Goal: Task Accomplishment & Management: Manage account settings

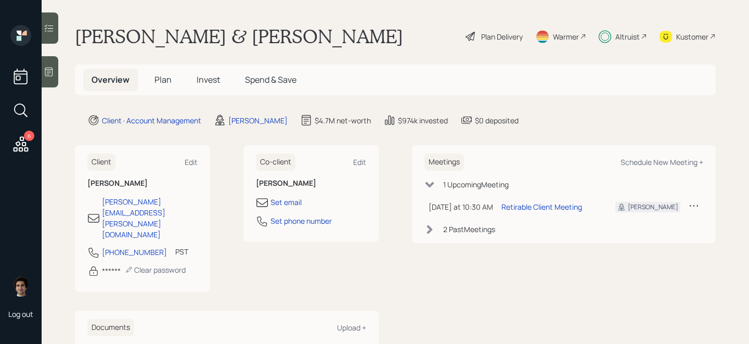
click at [162, 89] on h5 "Plan" at bounding box center [163, 80] width 34 height 22
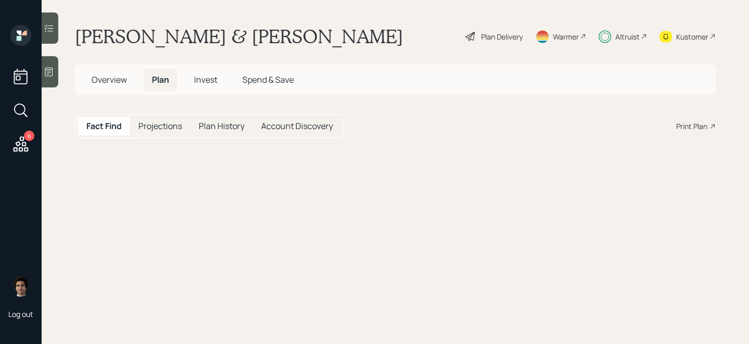
click at [168, 83] on span "Plan" at bounding box center [160, 79] width 17 height 11
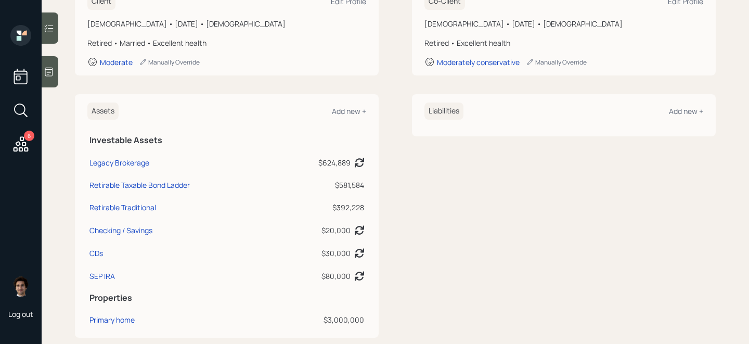
scroll to position [188, 0]
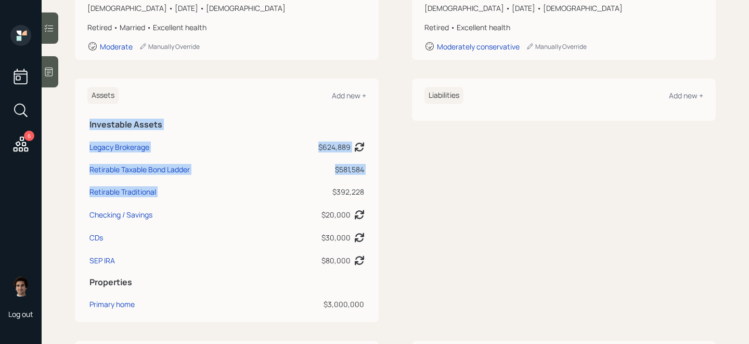
drag, startPoint x: 371, startPoint y: 191, endPoint x: 320, endPoint y: 191, distance: 51.0
click at [320, 191] on div "Assets Add new + Investable Assets Legacy Brokerage $624,889 Asset balance last…" at bounding box center [227, 200] width 304 height 243
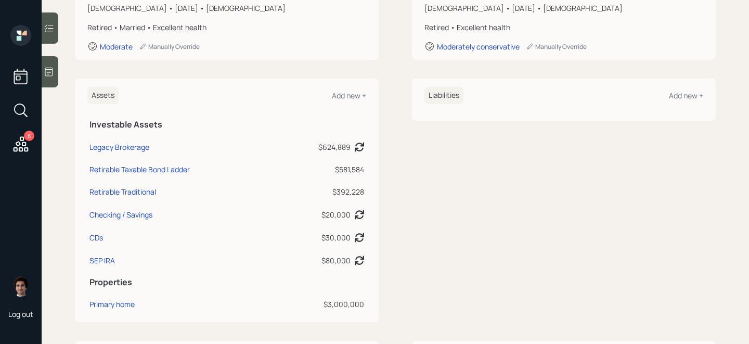
click at [321, 190] on div "$392,228" at bounding box center [321, 191] width 86 height 11
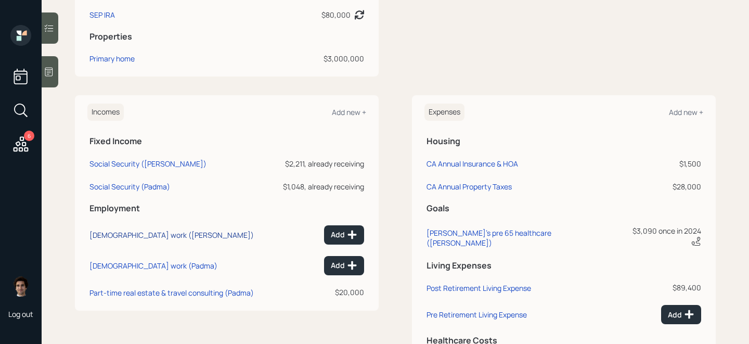
scroll to position [446, 0]
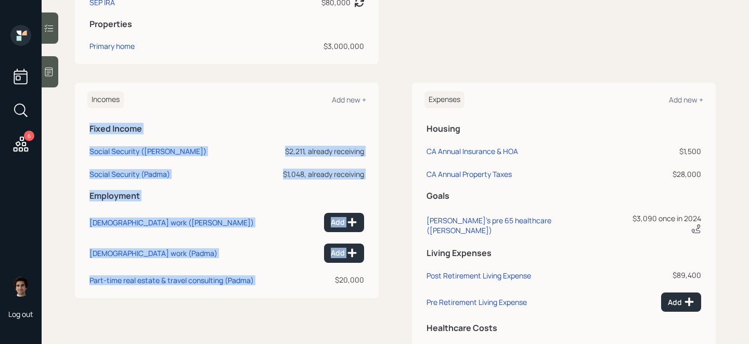
drag, startPoint x: 370, startPoint y: 283, endPoint x: 318, endPoint y: 283, distance: 51.5
click at [318, 283] on div "Incomes Add new + Fixed Income Social Security ([PERSON_NAME]) $2,211, already …" at bounding box center [227, 190] width 304 height 215
click at [318, 283] on div "$20,000" at bounding box center [319, 279] width 89 height 11
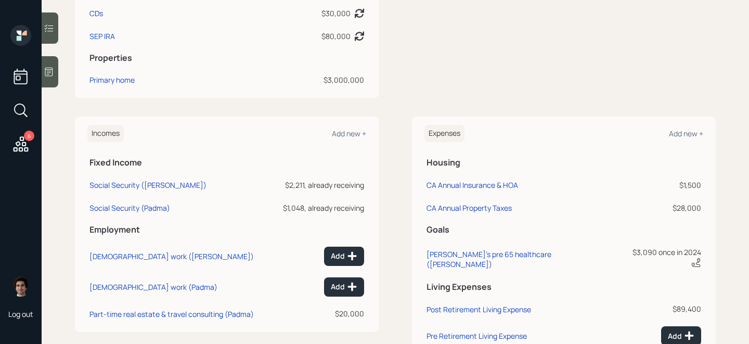
scroll to position [416, 0]
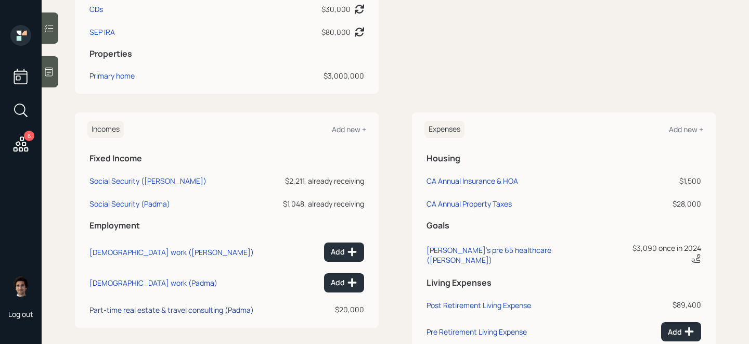
click at [189, 311] on div "Part-time real estate & travel consulting (Padma)" at bounding box center [171, 310] width 164 height 10
select select "other"
select select "earned"
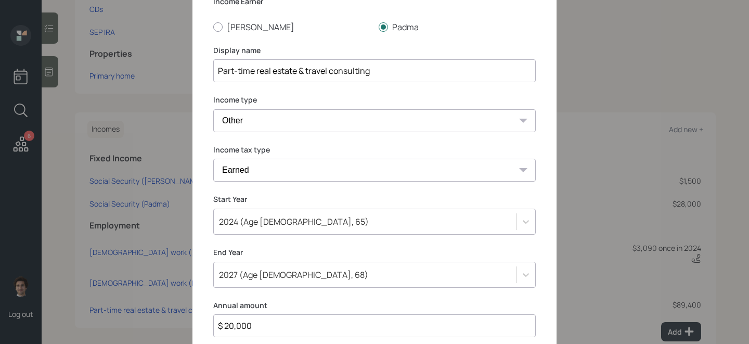
scroll to position [31, 0]
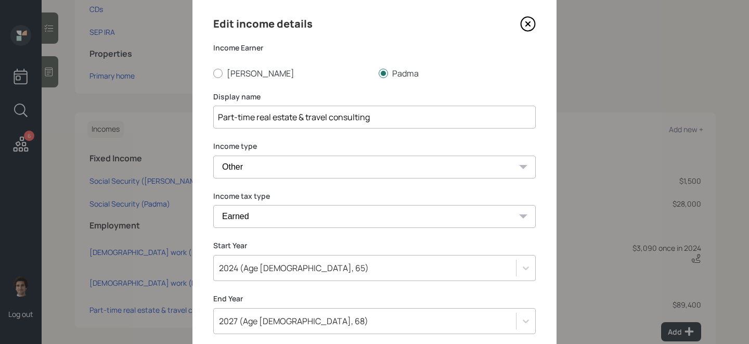
click at [531, 20] on icon at bounding box center [528, 24] width 16 height 16
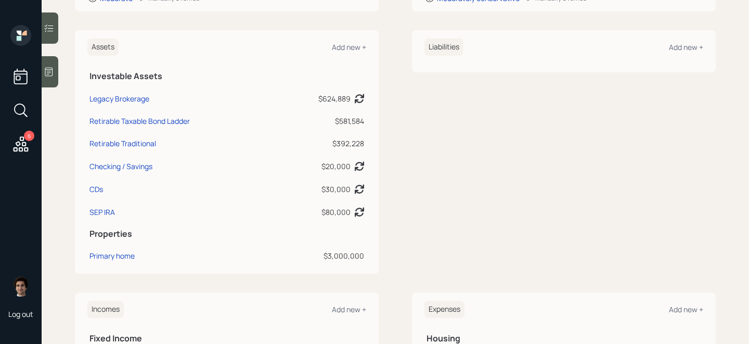
scroll to position [238, 0]
click at [106, 204] on td "SEP IRA" at bounding box center [181, 209] width 189 height 23
click at [106, 214] on div "SEP IRA" at bounding box center [101, 210] width 25 height 11
select select "balanced"
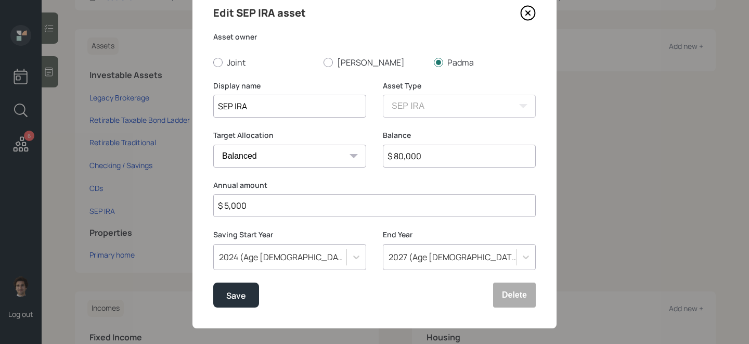
scroll to position [41, 0]
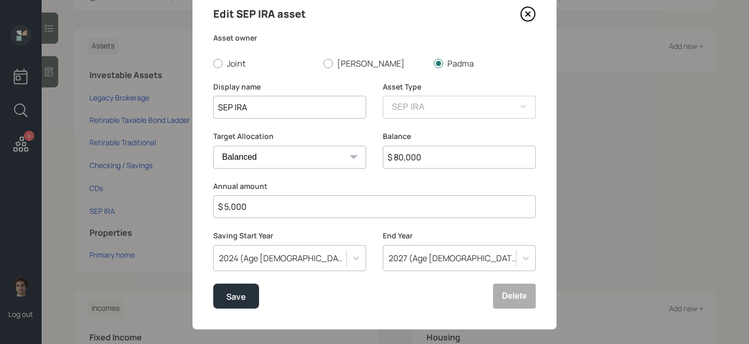
click at [526, 12] on icon at bounding box center [528, 14] width 4 height 4
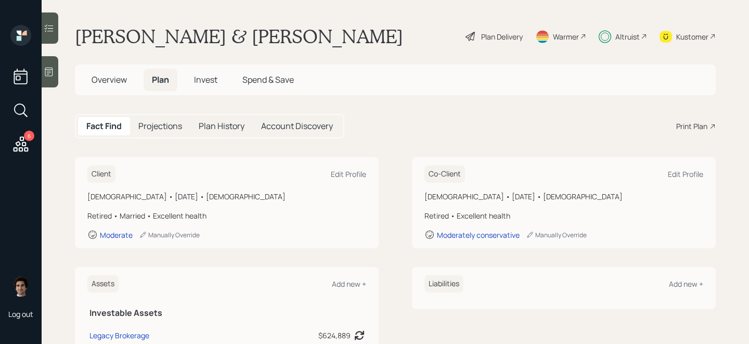
click at [209, 82] on span "Invest" at bounding box center [205, 79] width 23 height 11
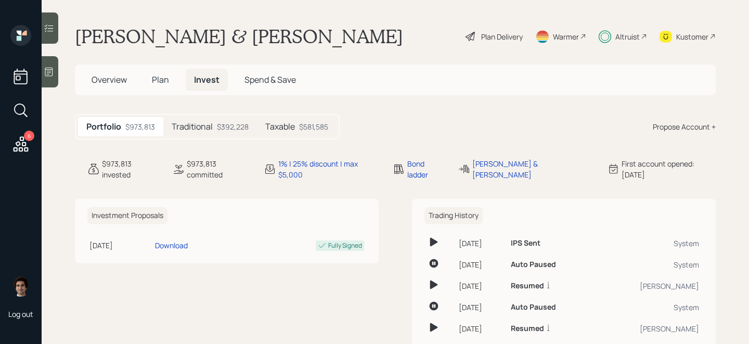
scroll to position [62, 0]
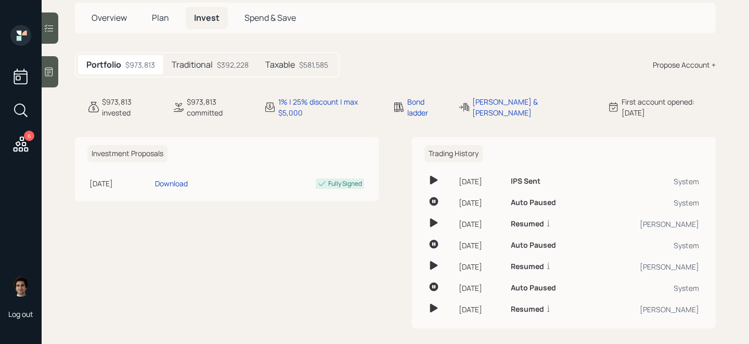
click at [221, 57] on div "Traditional $392,228" at bounding box center [210, 64] width 94 height 19
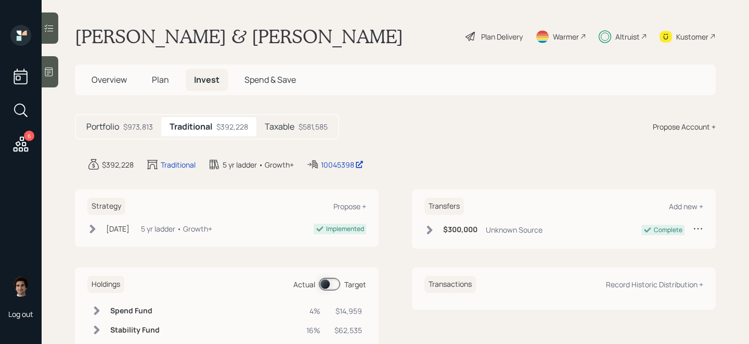
click at [165, 69] on h5 "Plan" at bounding box center [160, 80] width 34 height 22
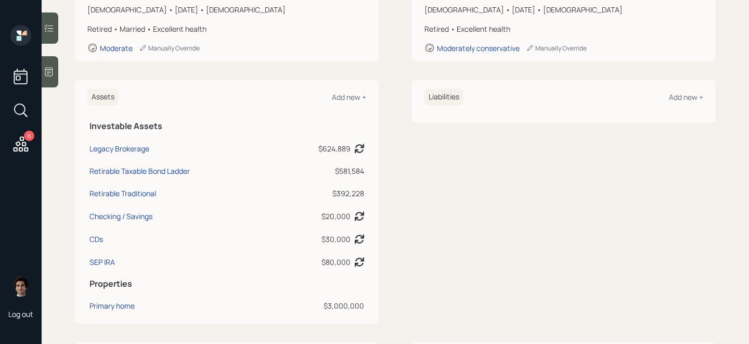
scroll to position [191, 0]
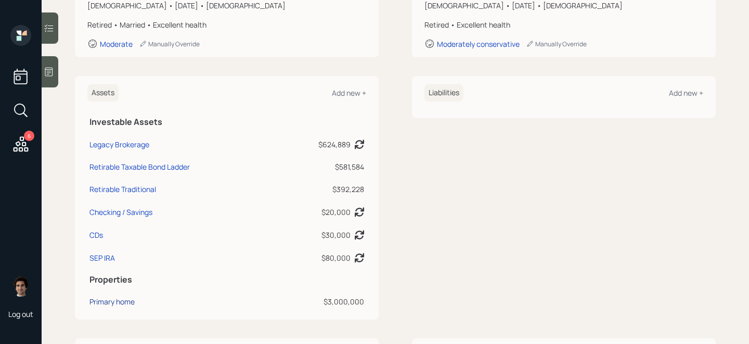
click at [98, 303] on div "Primary home" at bounding box center [111, 301] width 45 height 11
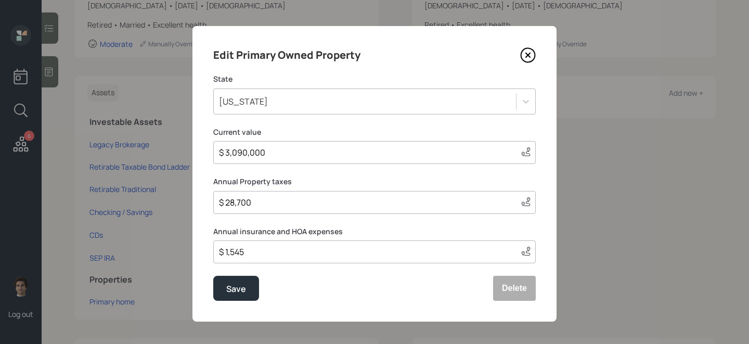
drag, startPoint x: 269, startPoint y: 245, endPoint x: 344, endPoint y: 276, distance: 80.7
click at [0, 0] on form "State [US_STATE] Current value $ 3,090,000 This value is a current estimate bas…" at bounding box center [0, 0] width 0 height 0
click at [354, 284] on div "Save Delete" at bounding box center [374, 288] width 322 height 25
click at [525, 56] on icon at bounding box center [528, 55] width 16 height 16
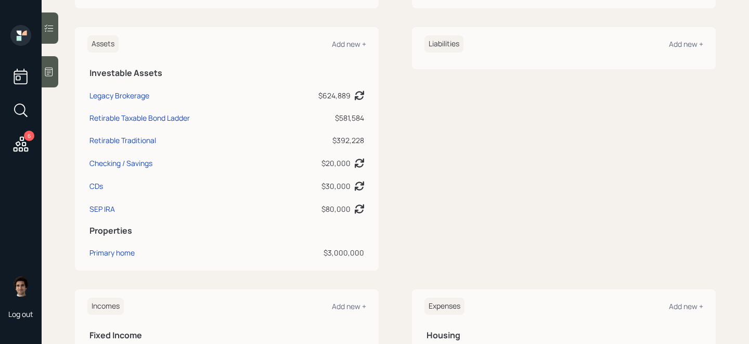
scroll to position [507, 0]
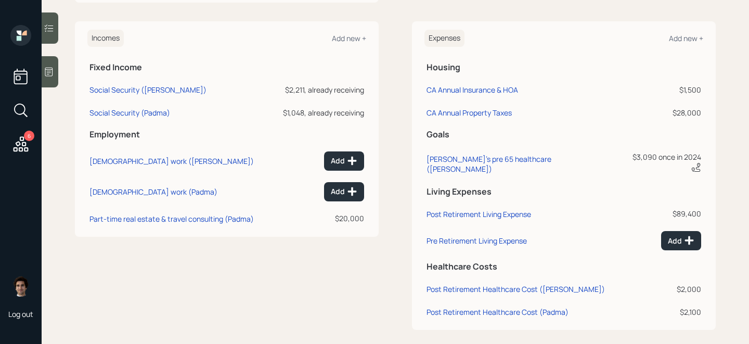
click at [497, 201] on td "Post Retirement Living Expense" at bounding box center [521, 212] width 194 height 23
click at [495, 208] on td "Post Retirement Living Expense" at bounding box center [521, 212] width 194 height 23
click at [495, 209] on div "Post Retirement Living Expense" at bounding box center [478, 214] width 104 height 10
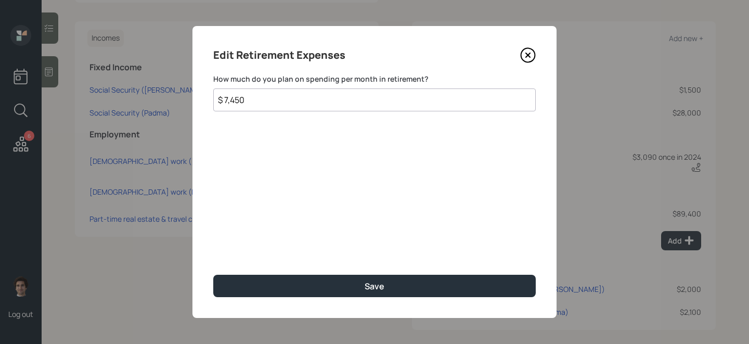
click at [531, 61] on icon at bounding box center [528, 55] width 16 height 16
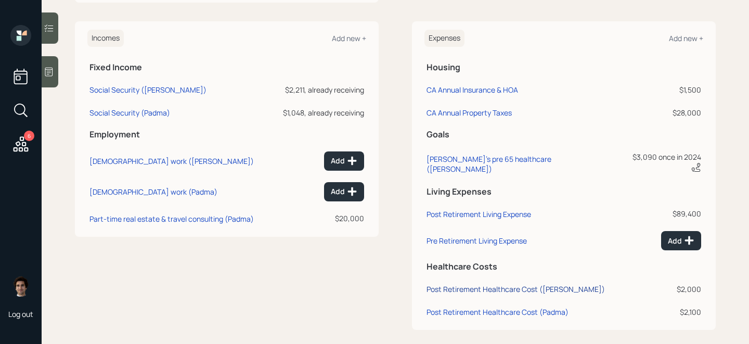
click at [533, 284] on div "Post Retirement Healthcare Cost ([PERSON_NAME])" at bounding box center [515, 289] width 178 height 10
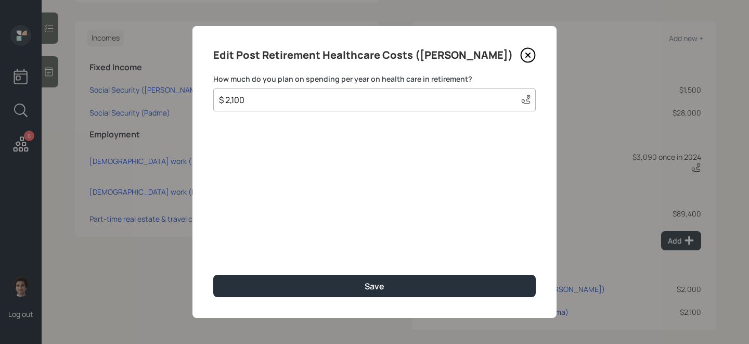
click at [529, 53] on icon at bounding box center [528, 55] width 4 height 4
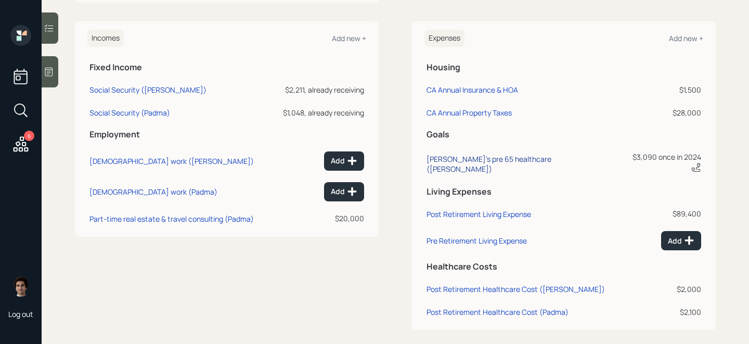
click at [486, 158] on div "Padma's pre 65 healthcare ([PERSON_NAME])" at bounding box center [521, 164] width 190 height 20
select select "0"
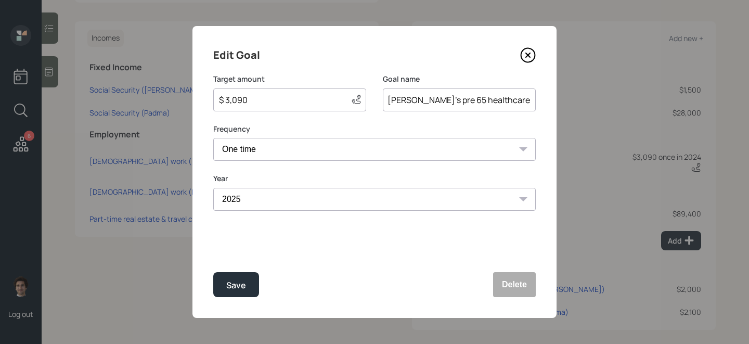
click at [527, 57] on icon at bounding box center [528, 55] width 16 height 16
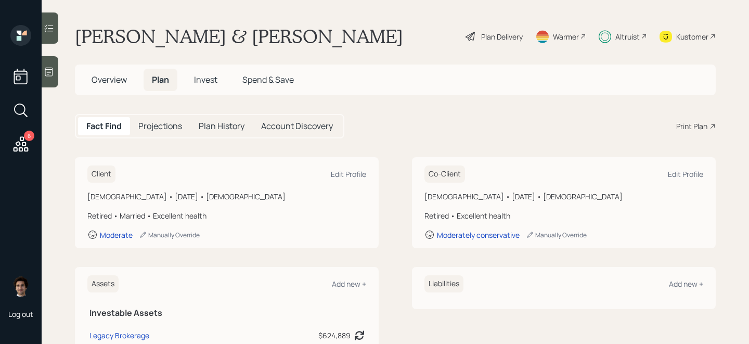
click at [489, 20] on main "[PERSON_NAME] & [PERSON_NAME] Plan Delivery Warmer Altruist Kustomer Overview P…" at bounding box center [395, 172] width 707 height 344
click at [489, 29] on div "Plan Delivery" at bounding box center [493, 36] width 59 height 23
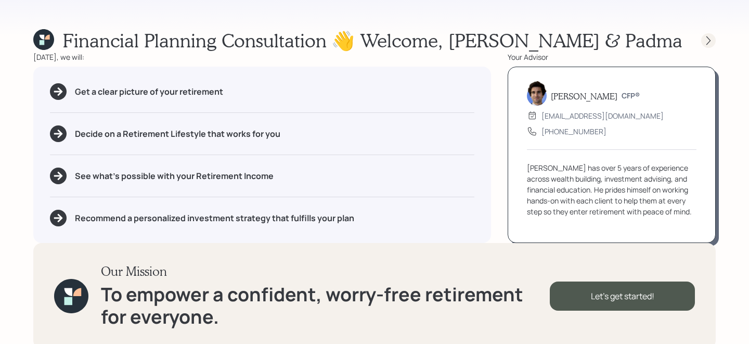
click at [706, 39] on icon at bounding box center [708, 40] width 10 height 10
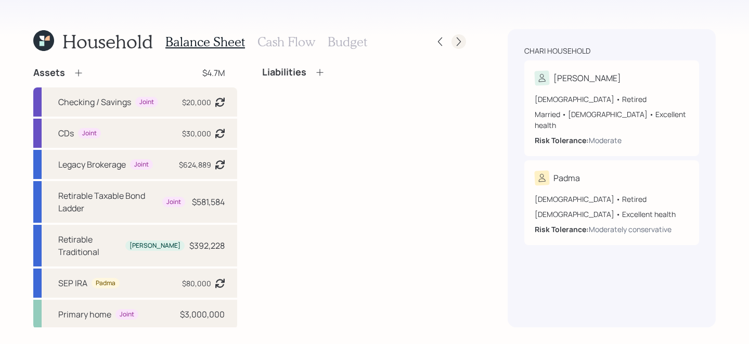
click at [453, 42] on icon at bounding box center [458, 41] width 10 height 10
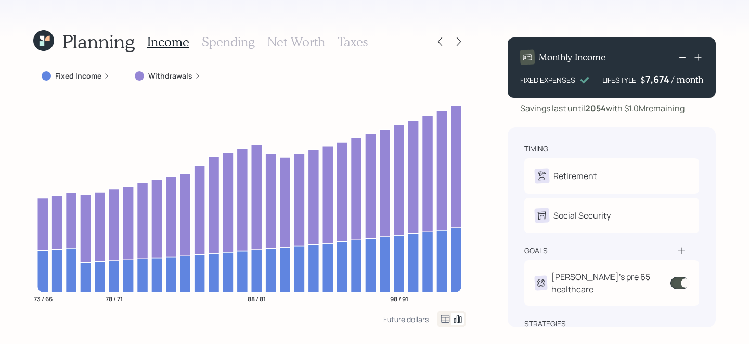
click at [225, 44] on h3 "Spending" at bounding box center [228, 41] width 53 height 15
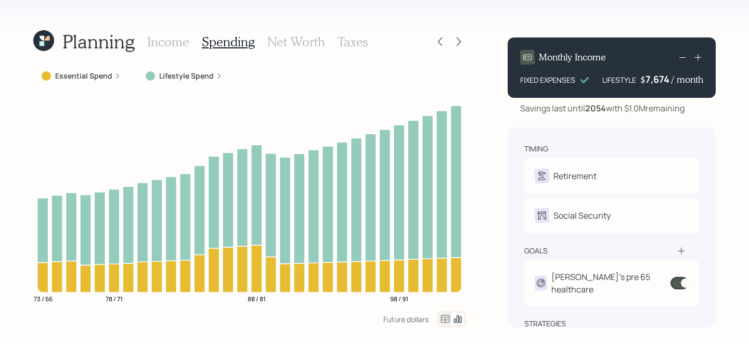
click at [165, 41] on h3 "Income" at bounding box center [168, 41] width 42 height 15
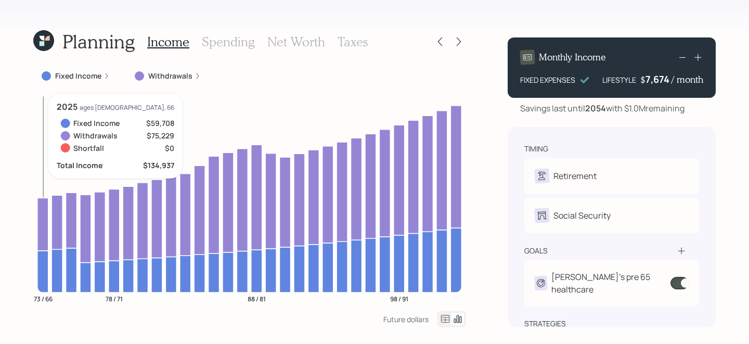
click at [43, 207] on icon at bounding box center [42, 224] width 11 height 53
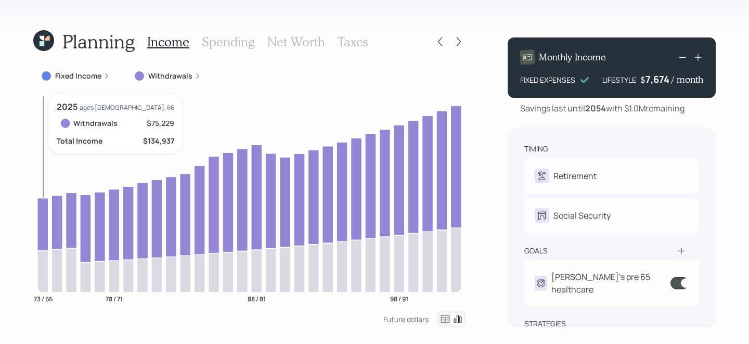
click at [43, 207] on icon at bounding box center [42, 224] width 11 height 53
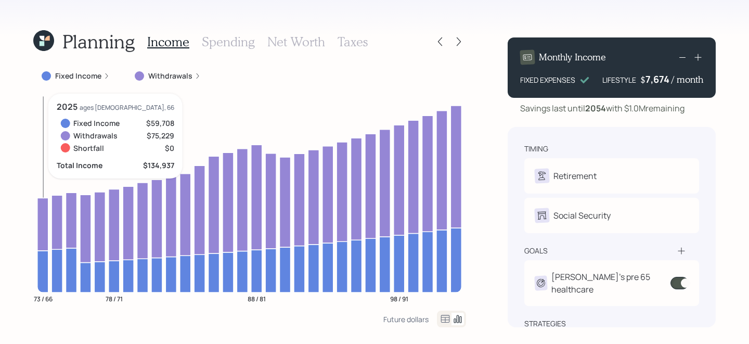
click at [42, 278] on icon at bounding box center [42, 271] width 11 height 42
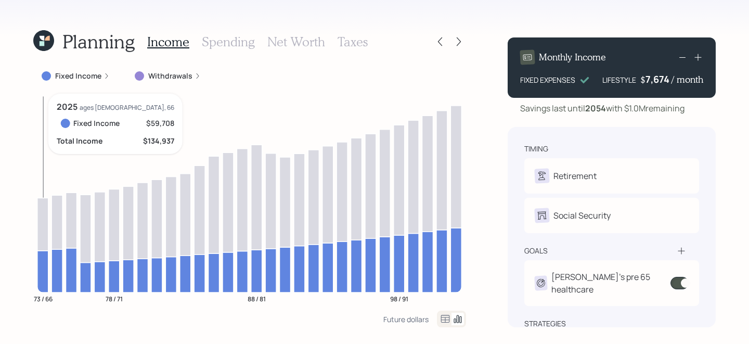
click at [42, 278] on icon at bounding box center [42, 271] width 11 height 42
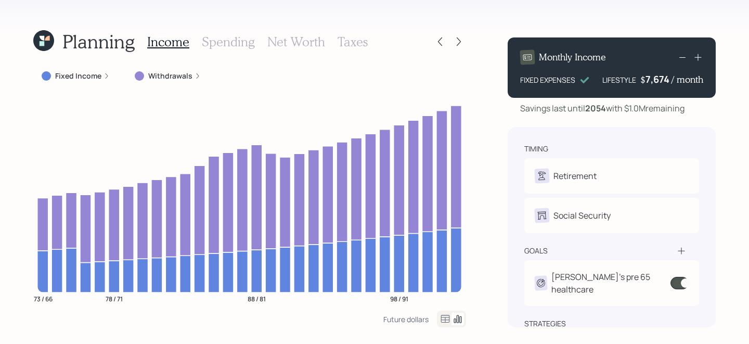
click at [81, 83] on div "Fixed Income" at bounding box center [75, 76] width 85 height 19
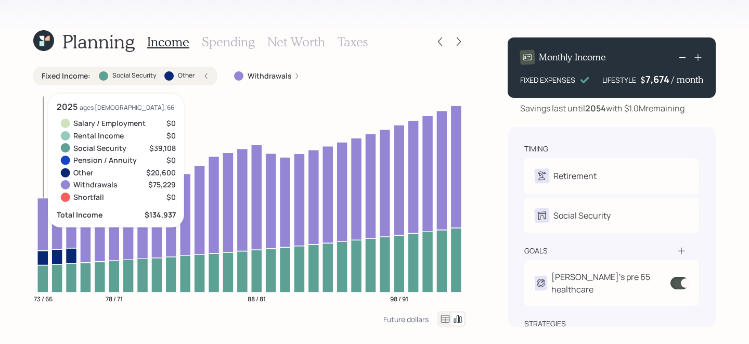
click at [40, 278] on icon at bounding box center [42, 279] width 11 height 28
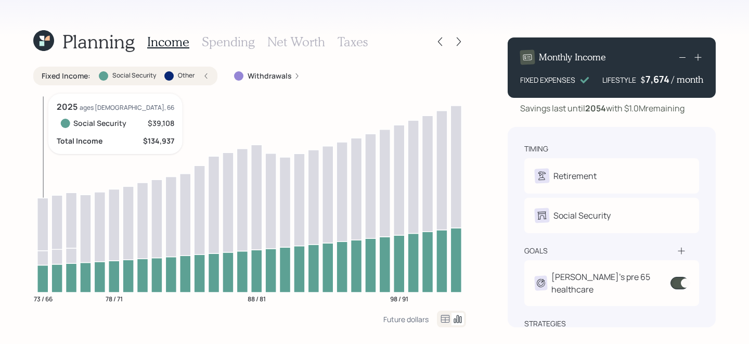
click at [40, 229] on icon at bounding box center [42, 224] width 11 height 53
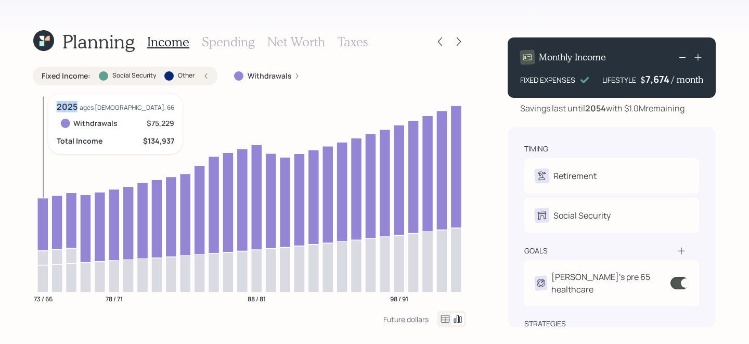
click at [40, 229] on icon at bounding box center [42, 224] width 11 height 53
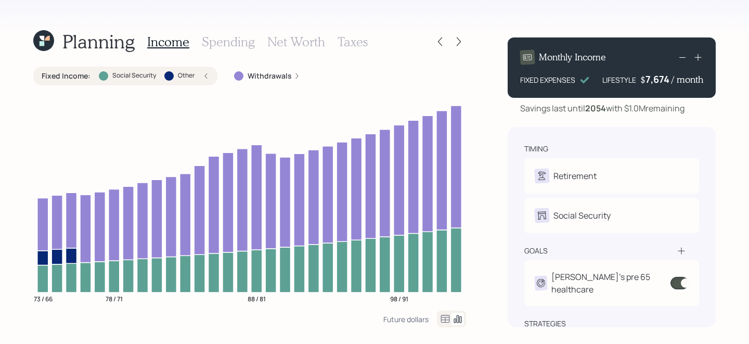
click at [246, 82] on div "Withdrawals" at bounding box center [267, 76] width 83 height 19
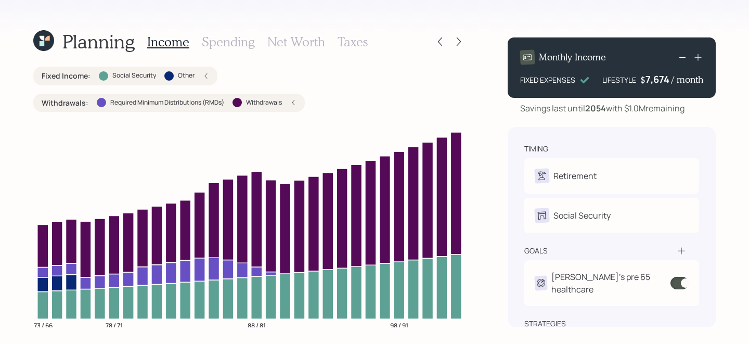
click at [200, 76] on div "Fixed Income : Social Security Other" at bounding box center [125, 76] width 167 height 10
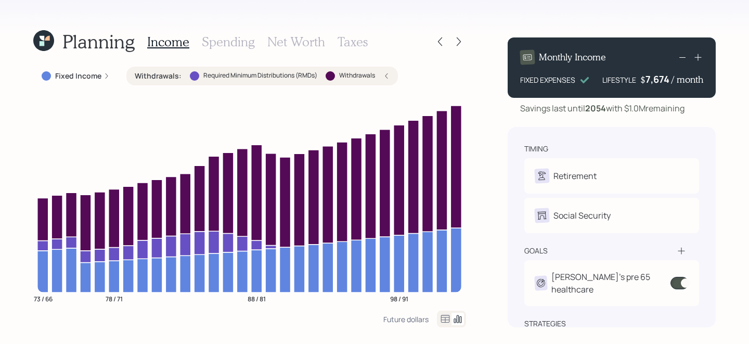
click at [332, 76] on div at bounding box center [329, 75] width 9 height 9
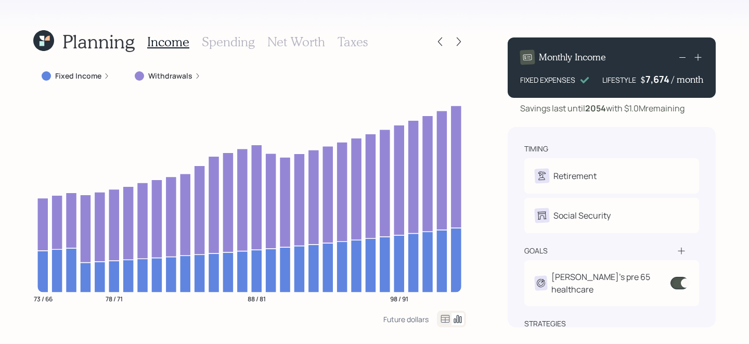
click at [165, 78] on label "Withdrawals" at bounding box center [170, 76] width 44 height 10
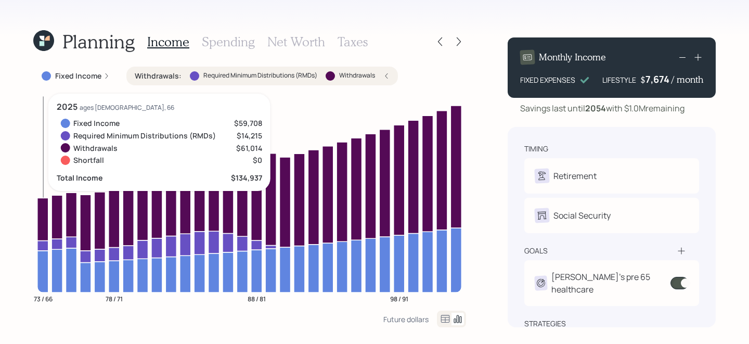
click at [41, 216] on icon at bounding box center [42, 219] width 11 height 43
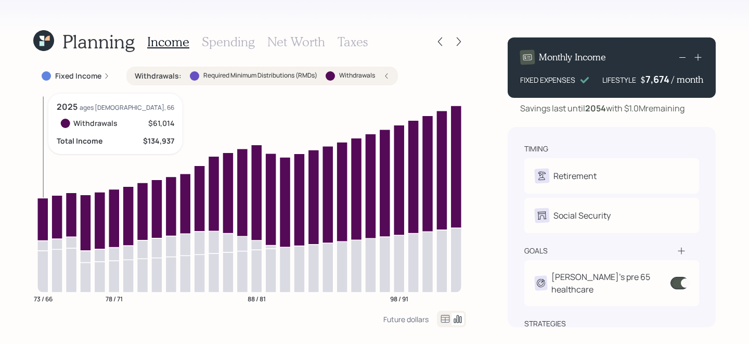
click at [41, 216] on icon at bounding box center [42, 219] width 11 height 43
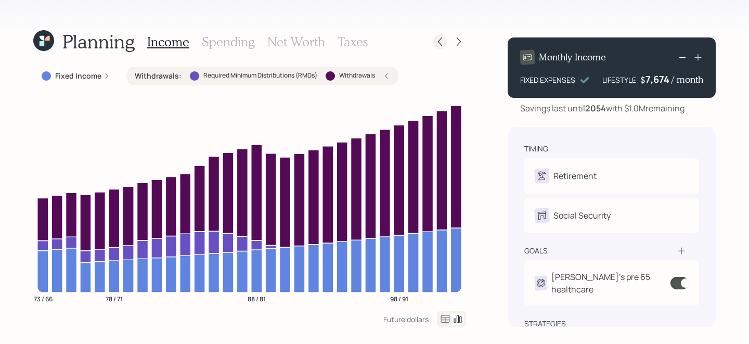
click at [438, 41] on icon at bounding box center [440, 41] width 4 height 9
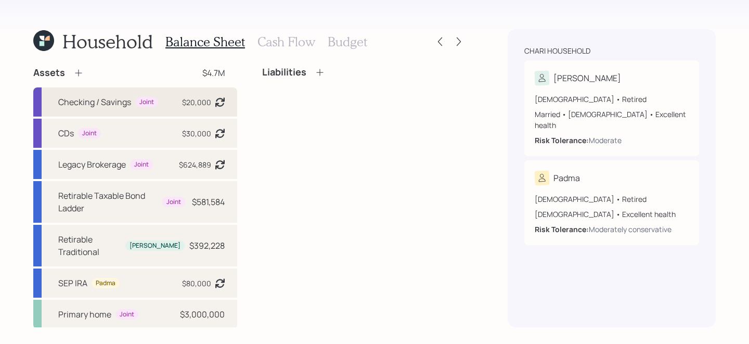
click at [76, 108] on div "Checking / Savings" at bounding box center [94, 102] width 73 height 12
select select "emergency_fund"
click at [121, 126] on div "CDs Joint $30,000 Asset balance last updated on [DATE]." at bounding box center [135, 133] width 204 height 29
select select "emergency_fund"
click at [447, 46] on div at bounding box center [449, 41] width 33 height 15
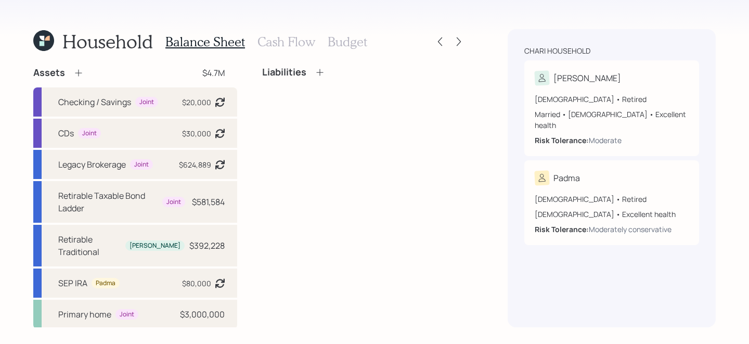
click at [446, 46] on div at bounding box center [449, 41] width 33 height 15
click at [465, 36] on div at bounding box center [449, 41] width 33 height 15
click at [458, 37] on icon at bounding box center [458, 41] width 10 height 10
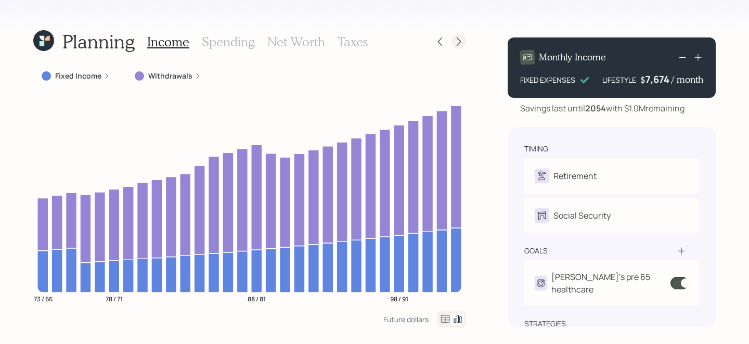
click at [455, 45] on icon at bounding box center [458, 41] width 10 height 10
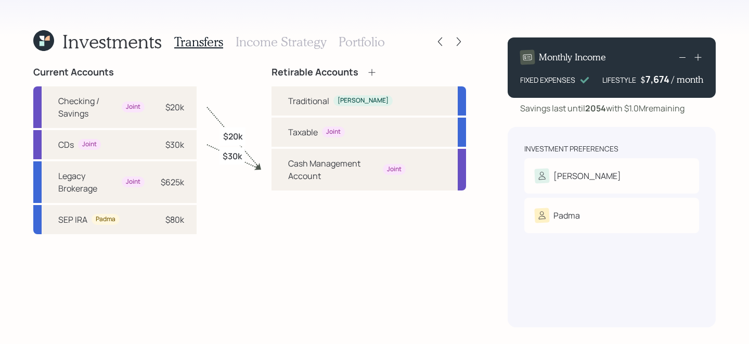
click at [355, 45] on h3 "Portfolio" at bounding box center [361, 41] width 46 height 15
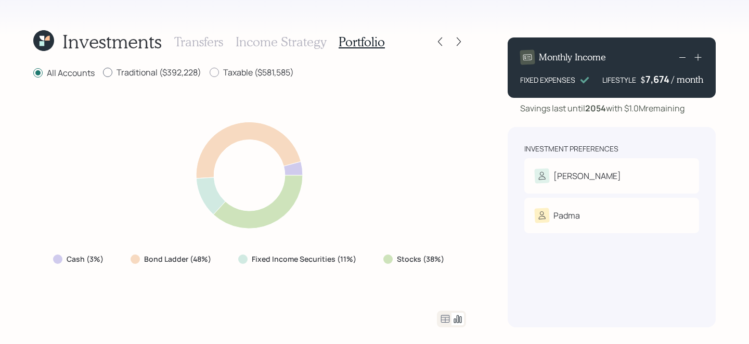
click at [145, 74] on label "Traditional ($392,228)" at bounding box center [152, 72] width 98 height 11
click at [103, 73] on input "Traditional ($392,228)" at bounding box center [102, 72] width 1 height 1
radio input "true"
radio input "false"
click at [442, 317] on icon at bounding box center [445, 319] width 9 height 8
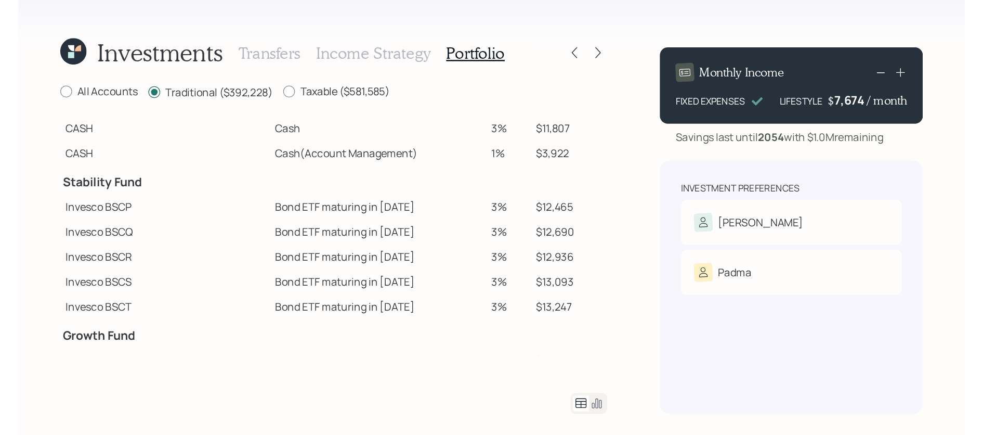
scroll to position [24, 0]
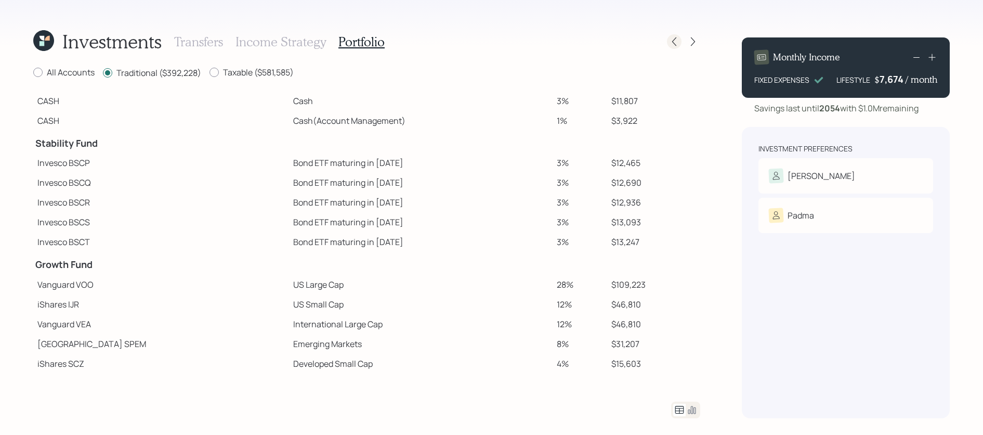
click at [669, 41] on icon at bounding box center [674, 41] width 10 height 10
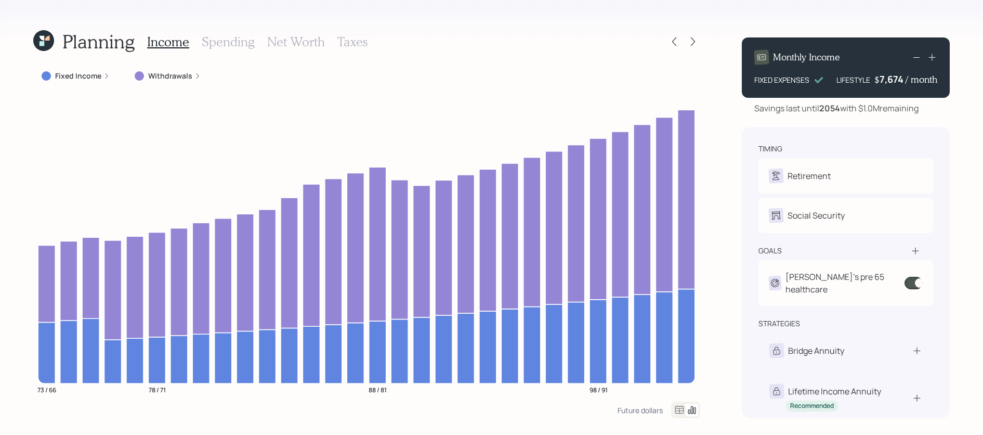
click at [672, 41] on icon at bounding box center [674, 41] width 10 height 10
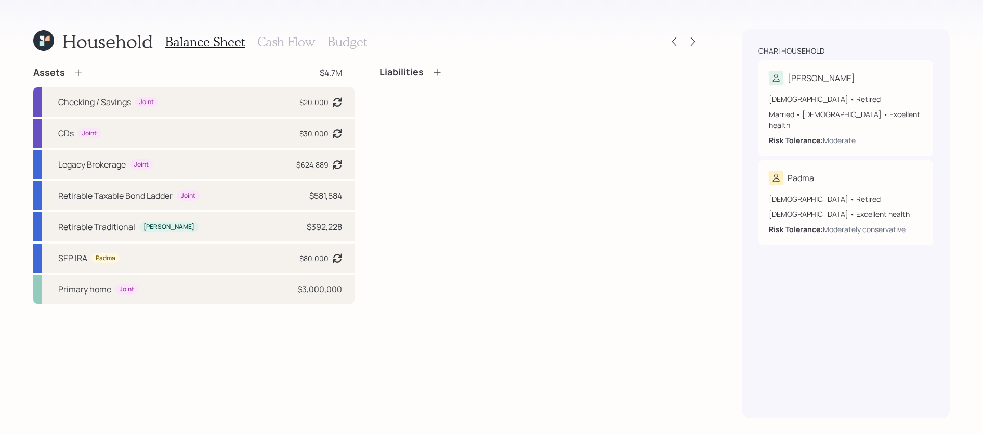
click at [48, 40] on icon at bounding box center [47, 38] width 5 height 5
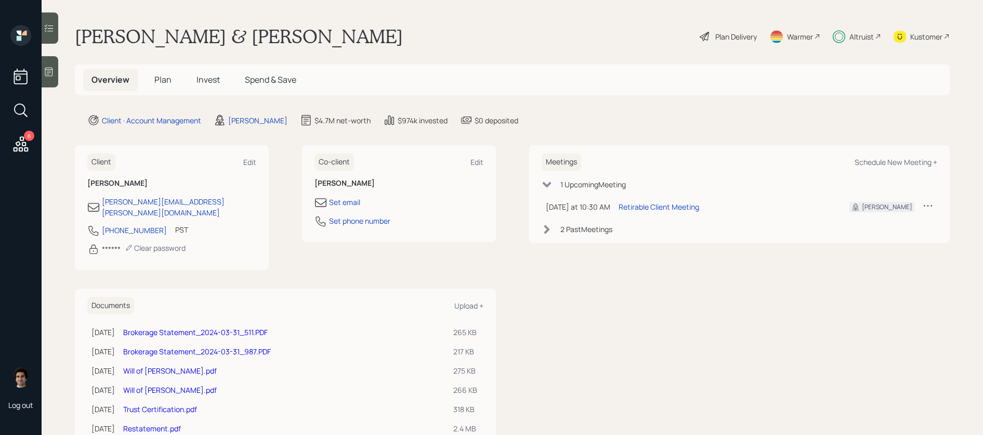
click at [187, 86] on div "Overview Plan Invest Spend & Save" at bounding box center [193, 80] width 221 height 22
click at [193, 86] on h5 "Invest" at bounding box center [208, 80] width 40 height 22
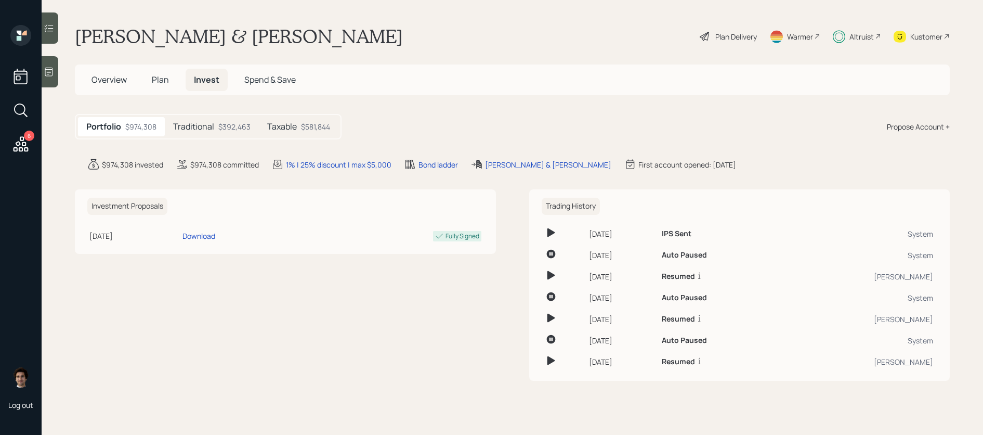
click at [299, 133] on div "Taxable $581,844" at bounding box center [299, 126] width 80 height 19
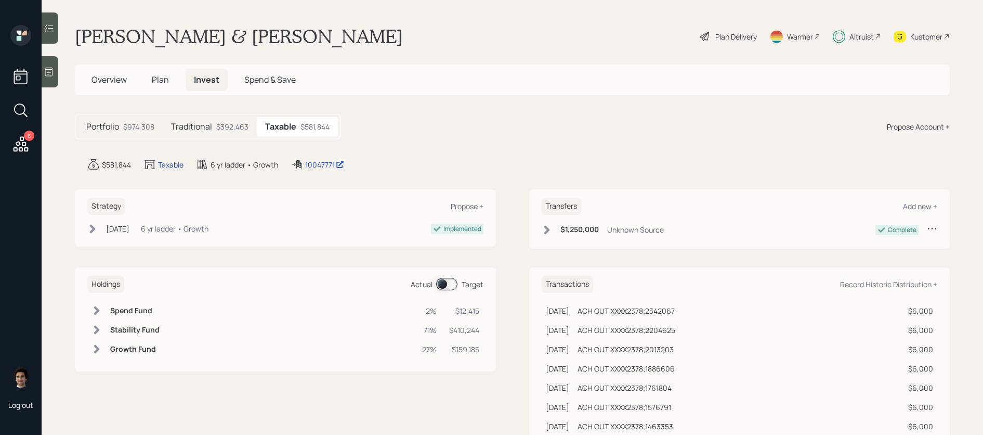
click at [313, 156] on main "[PERSON_NAME] & [PERSON_NAME] Plan Delivery Warmer Altruist Kustomer Overview P…" at bounding box center [513, 217] width 942 height 435
click at [313, 162] on div "10047771" at bounding box center [324, 164] width 39 height 11
click at [323, 163] on div "10047771" at bounding box center [324, 164] width 39 height 11
click at [154, 85] on span "Plan" at bounding box center [160, 79] width 17 height 11
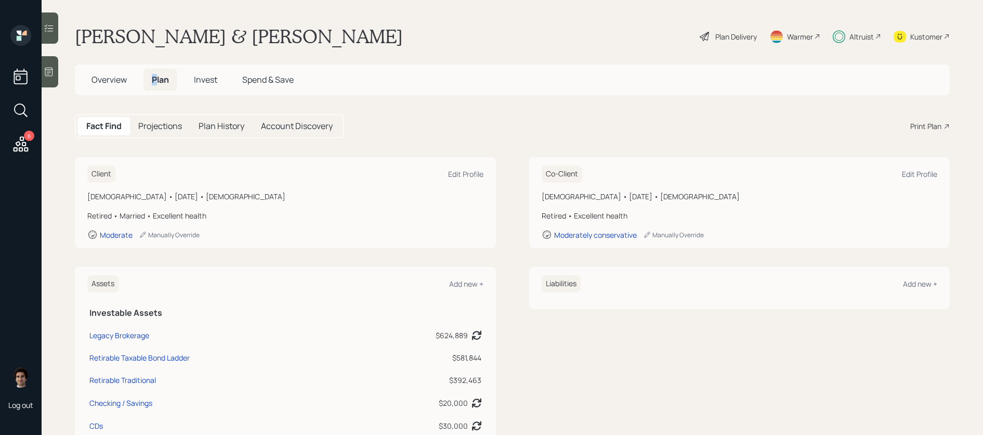
scroll to position [18, 0]
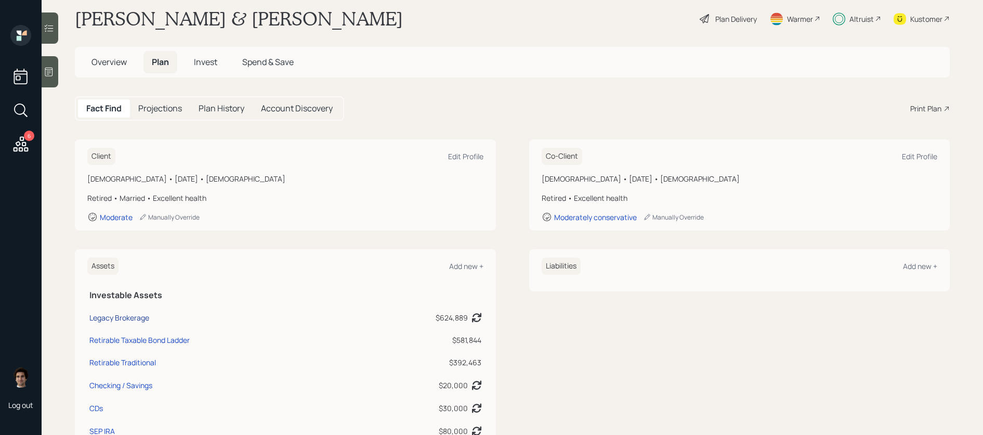
click at [140, 315] on div "Legacy Brokerage" at bounding box center [119, 317] width 60 height 11
select select "roth_ira"
select select "balanced"
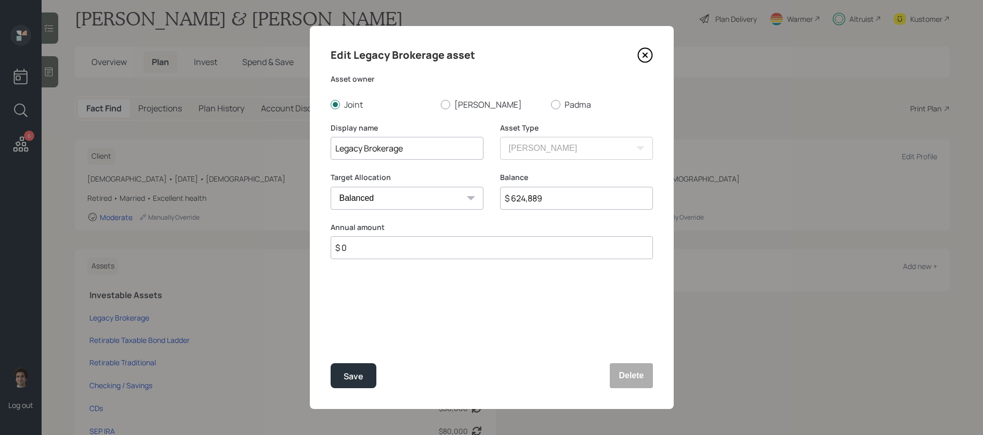
drag, startPoint x: 553, startPoint y: 204, endPoint x: 444, endPoint y: 198, distance: 108.8
click at [444, 198] on div "Target Allocation Cash Conservative Balanced Aggressive Balance $ 624,889" at bounding box center [492, 197] width 322 height 50
type input "$ 735,356"
click at [331, 343] on button "Save" at bounding box center [354, 375] width 46 height 25
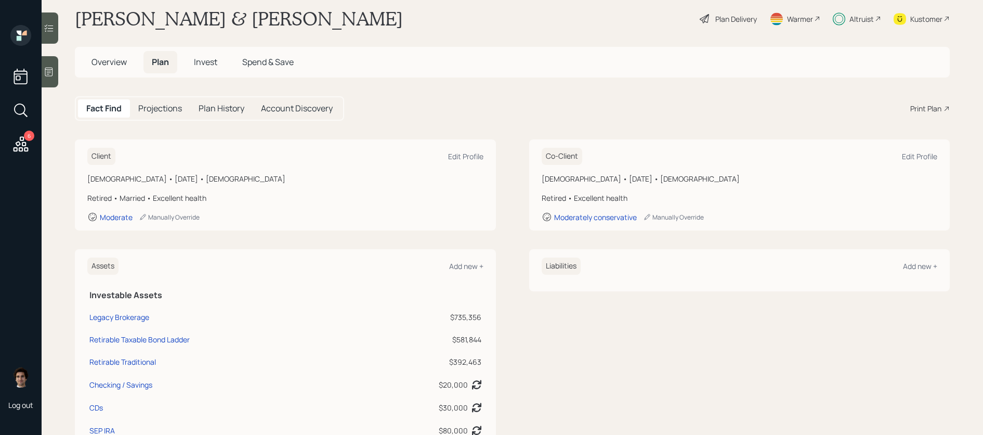
click at [738, 20] on div "Plan Delivery" at bounding box center [736, 19] width 42 height 11
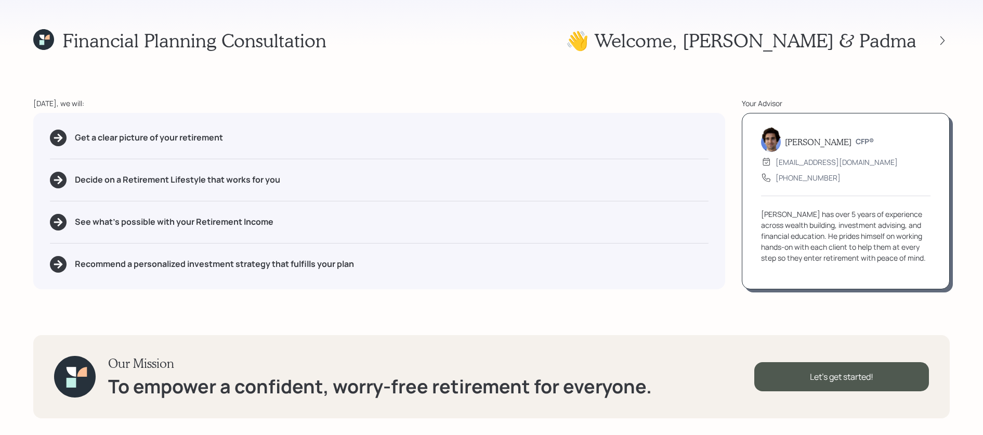
click at [748, 41] on div at bounding box center [933, 40] width 33 height 15
click at [748, 41] on icon at bounding box center [942, 40] width 10 height 10
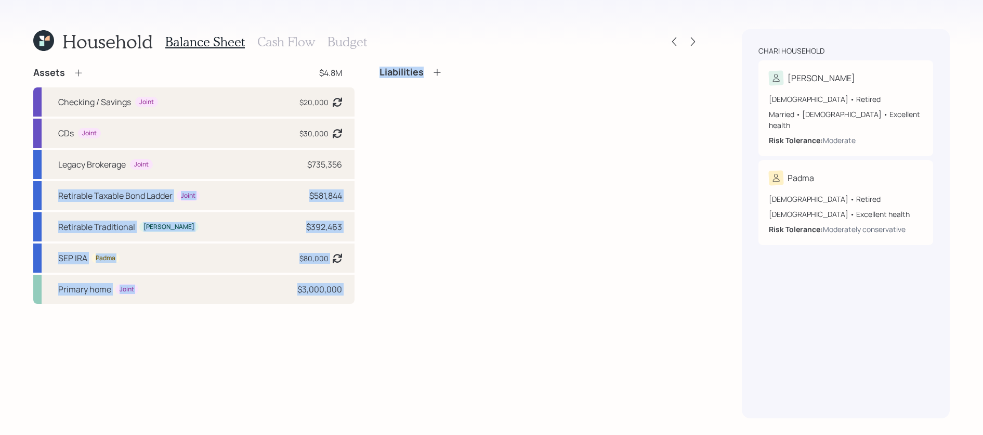
drag, startPoint x: 348, startPoint y: 163, endPoint x: 368, endPoint y: 166, distance: 20.0
click at [368, 166] on div "Assets $4.8M Checking / Savings Joint $20,000 Asset balance last updated on [DA…" at bounding box center [366, 185] width 667 height 237
